Goal: Task Accomplishment & Management: Manage account settings

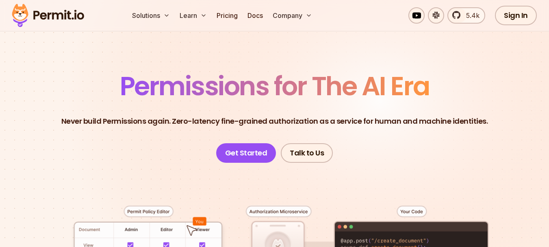
scroll to position [178, 0]
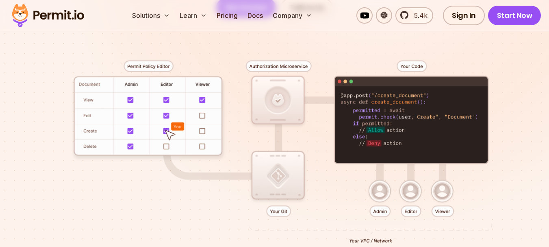
click at [185, 110] on div at bounding box center [275, 149] width 510 height 265
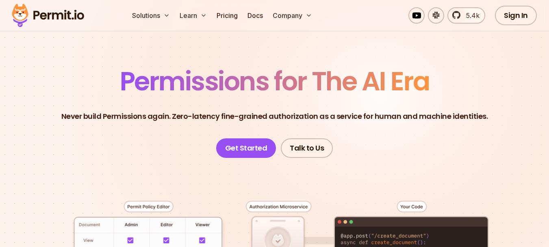
scroll to position [37, 0]
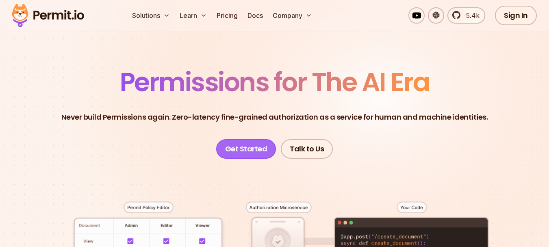
click at [252, 145] on link "Get Started" at bounding box center [246, 149] width 60 height 20
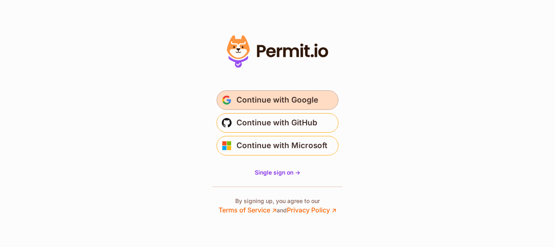
click at [269, 100] on span "Continue with Google" at bounding box center [278, 99] width 82 height 13
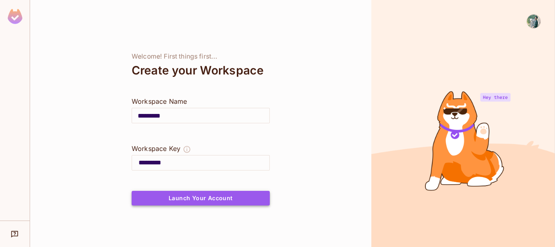
click at [191, 199] on button "Launch Your Account" at bounding box center [201, 198] width 138 height 15
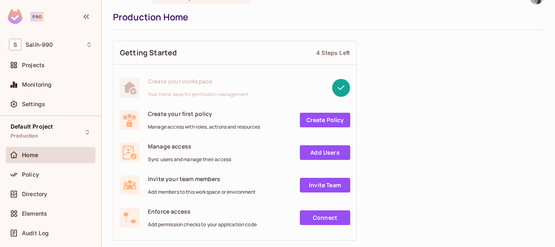
scroll to position [19, 0]
click at [324, 155] on link "Add Users" at bounding box center [325, 152] width 50 height 15
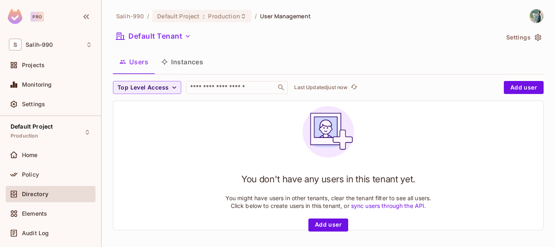
scroll to position [1, 0]
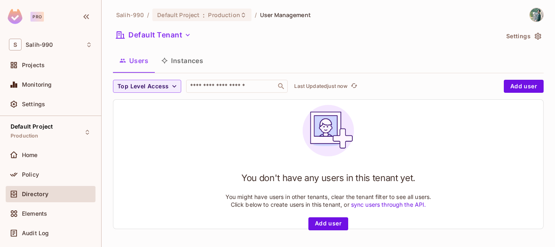
click at [530, 19] on img at bounding box center [536, 14] width 13 height 13
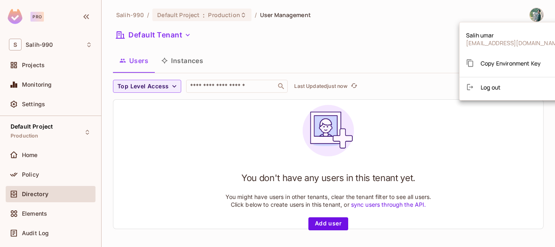
click at [496, 88] on span "Log out" at bounding box center [491, 87] width 20 height 8
